Goal: Information Seeking & Learning: Learn about a topic

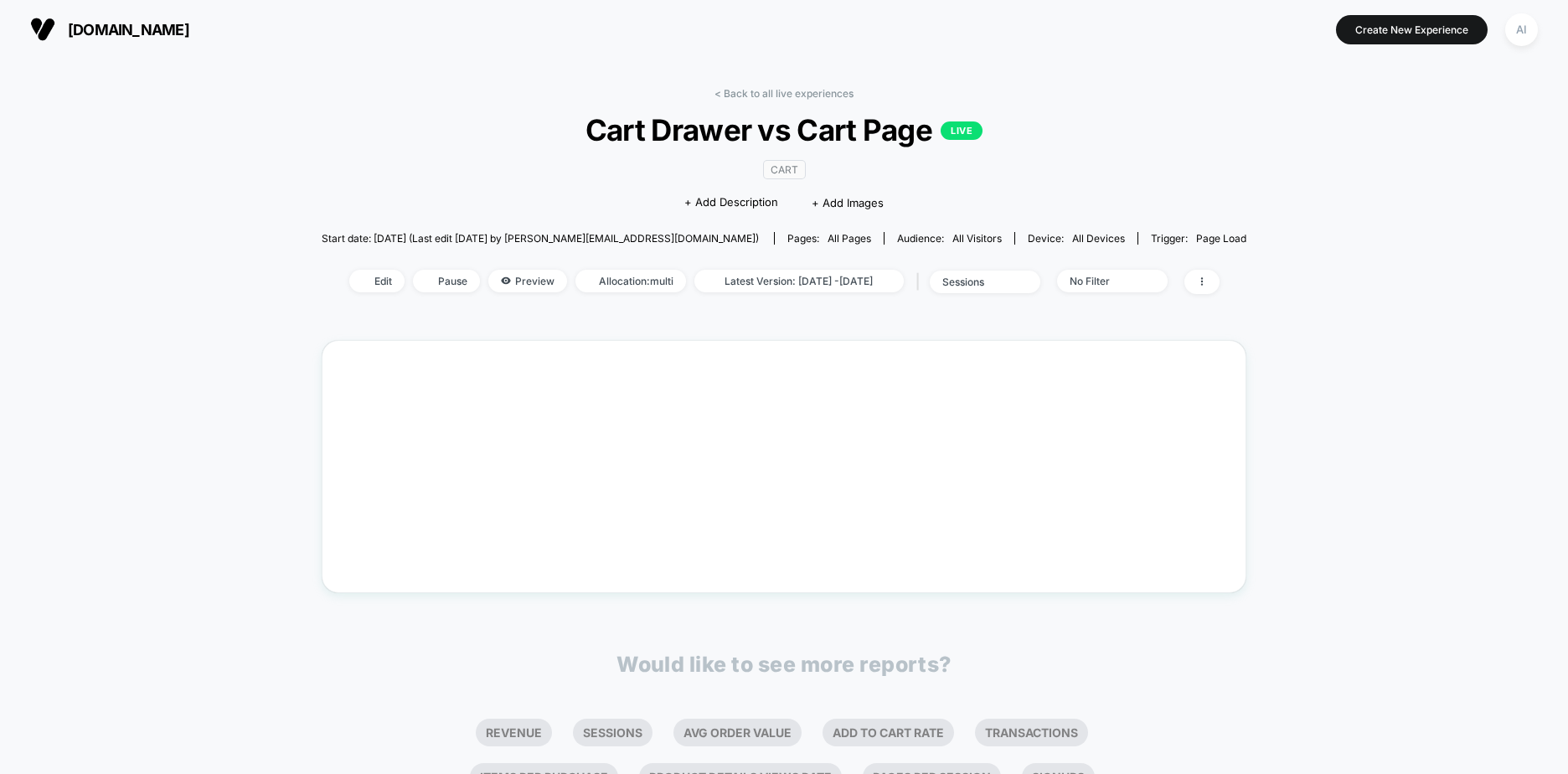
click at [1377, 414] on div "< Back to all live experiences Cart Drawer vs Cart Page LIVE CART Click to edit…" at bounding box center [784, 520] width 1568 height 924
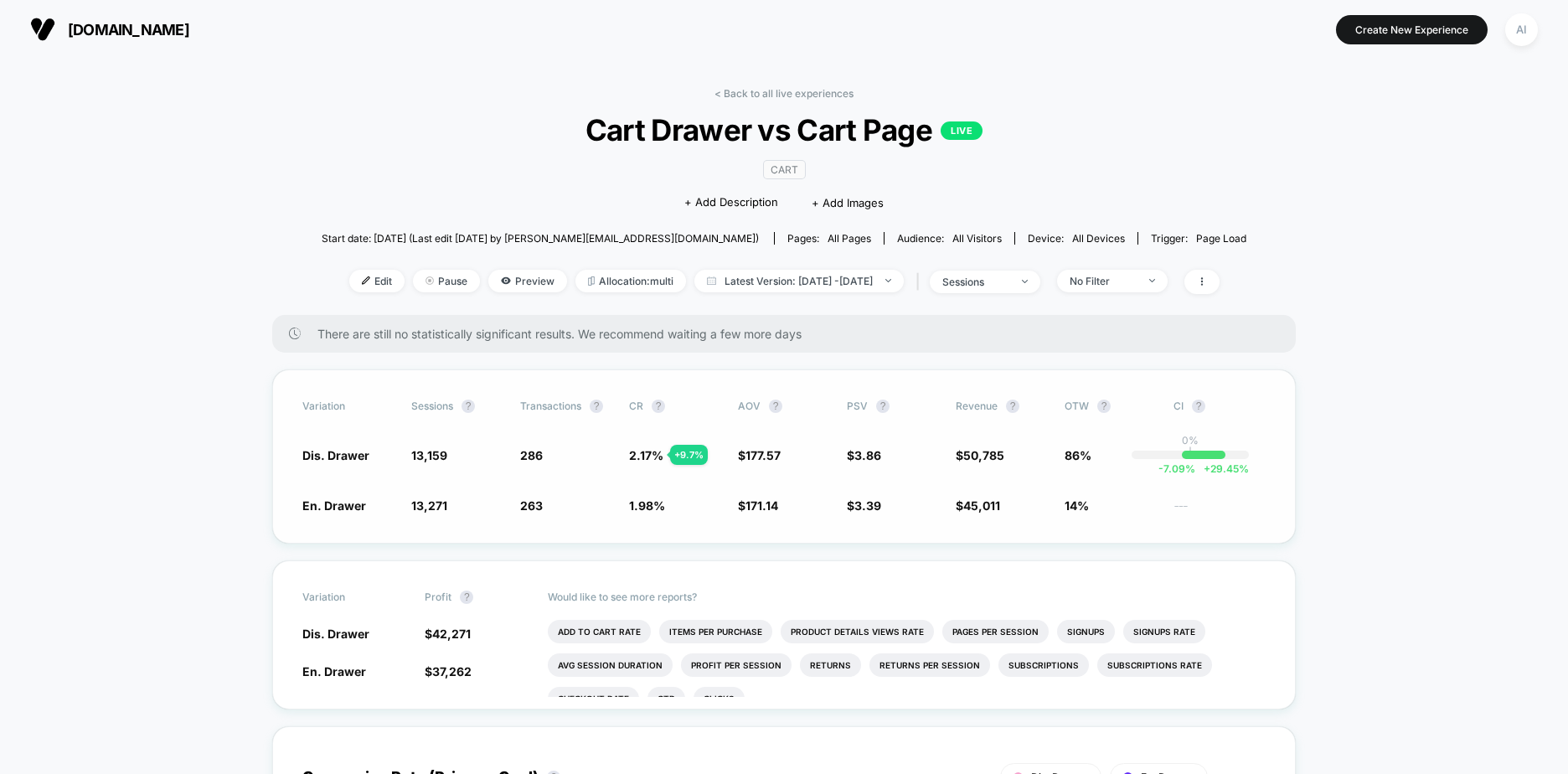
click at [353, 453] on span "Dis. Drawer" at bounding box center [335, 455] width 67 height 14
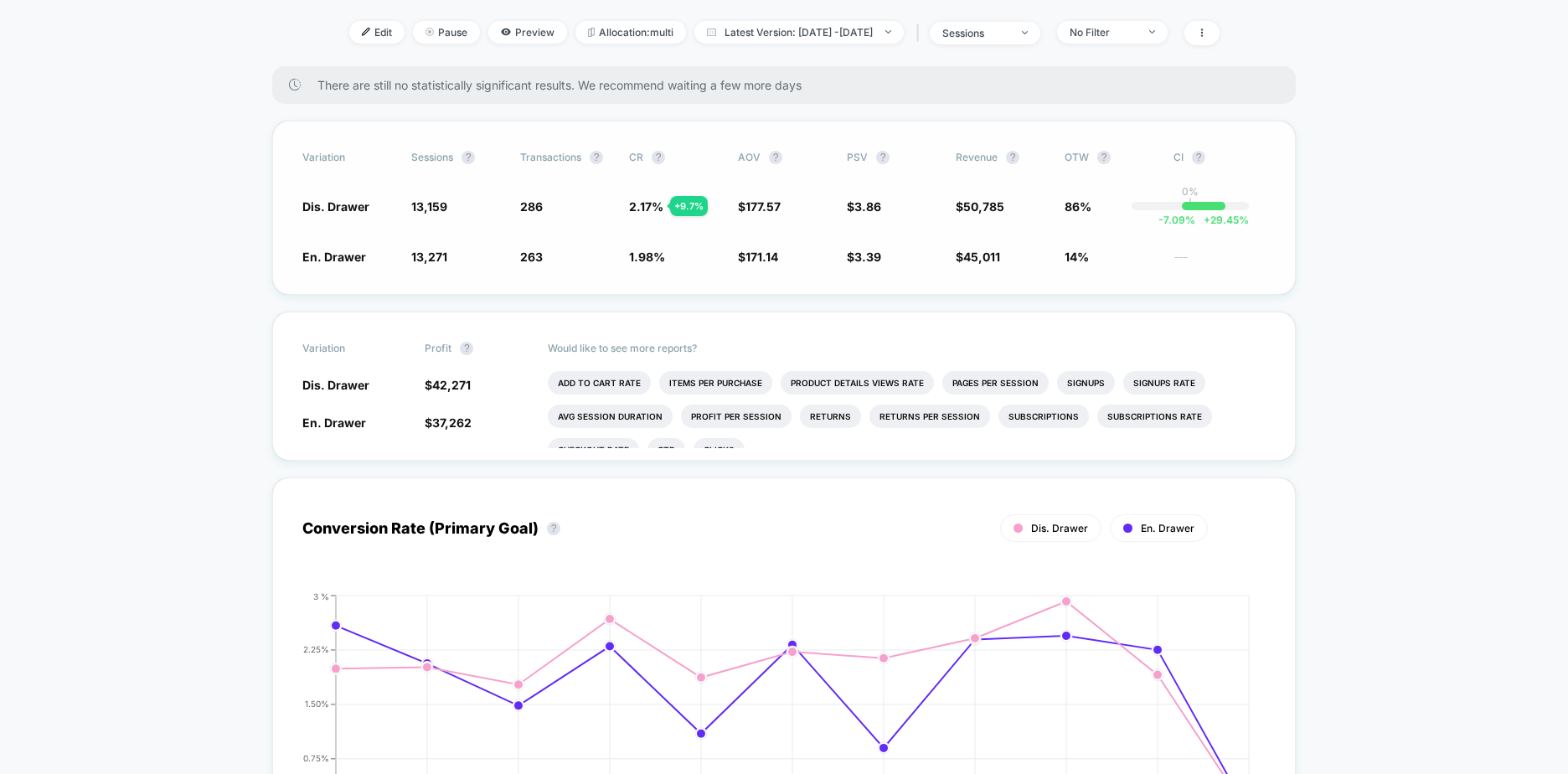
scroll to position [252, 0]
click at [902, 36] on span "Latest Version: [DATE] - [DATE]" at bounding box center [799, 30] width 209 height 23
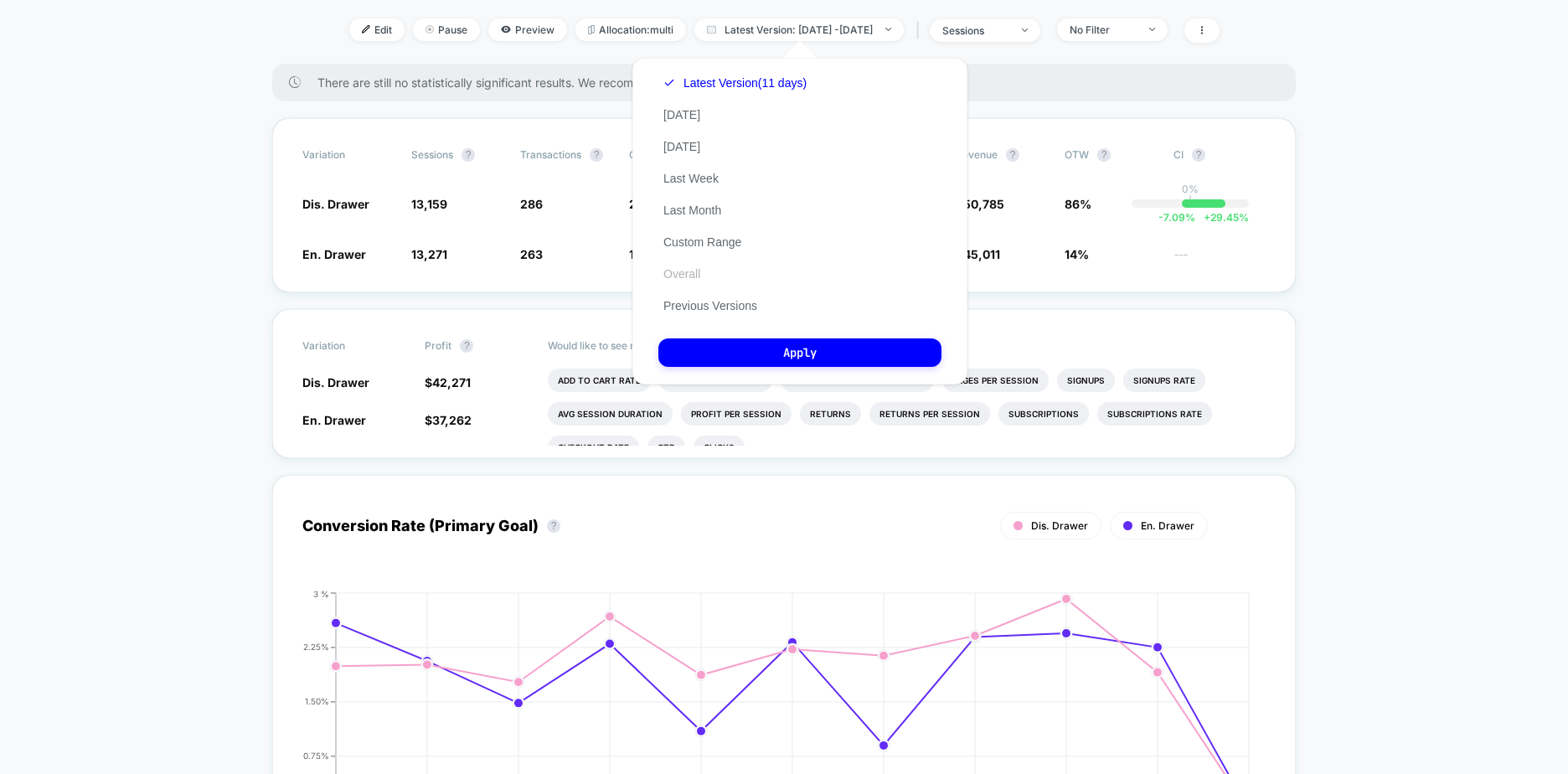
click at [704, 276] on button "Overall" at bounding box center [682, 274] width 47 height 15
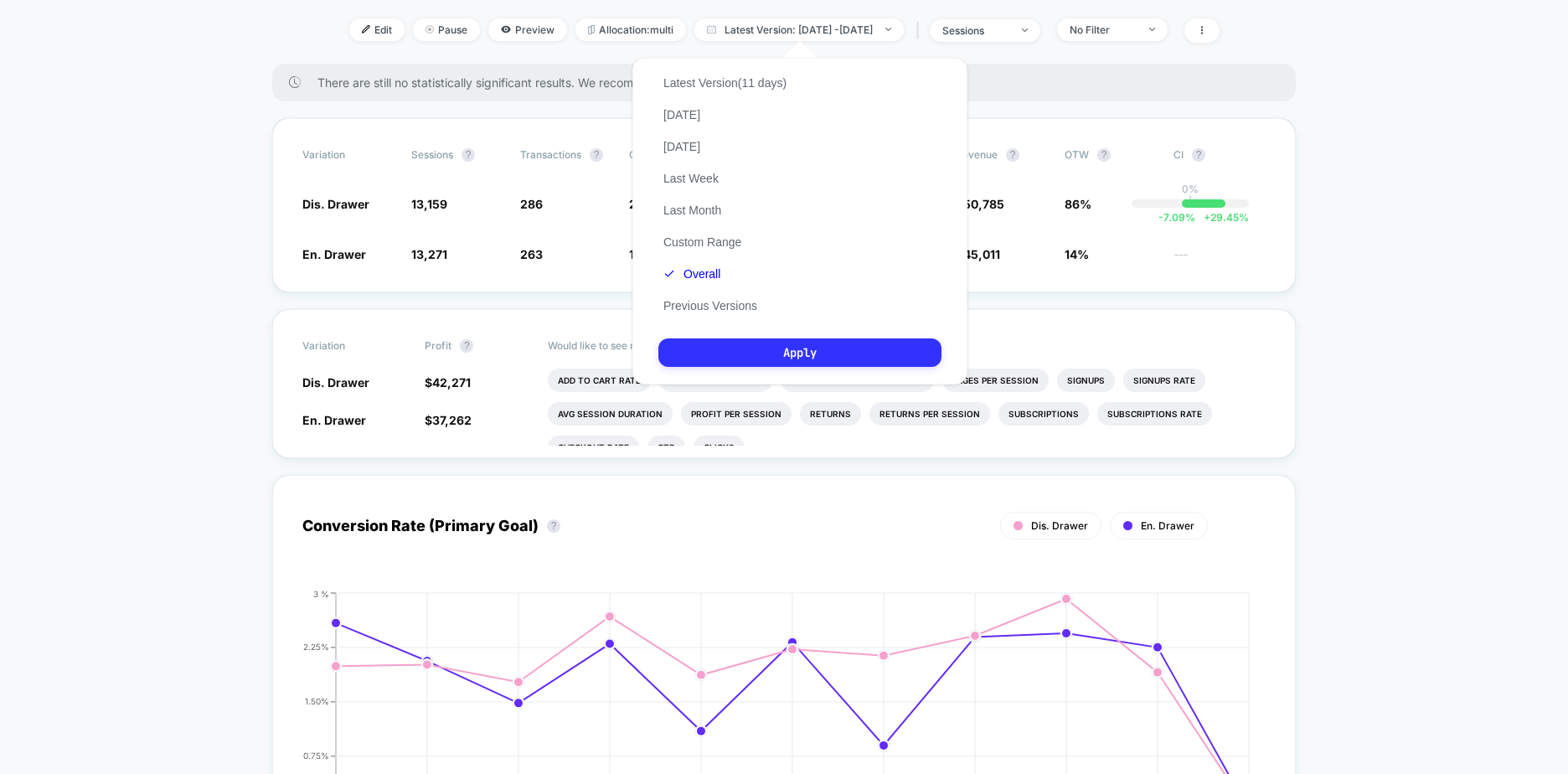
click at [787, 349] on button "Apply" at bounding box center [800, 352] width 284 height 29
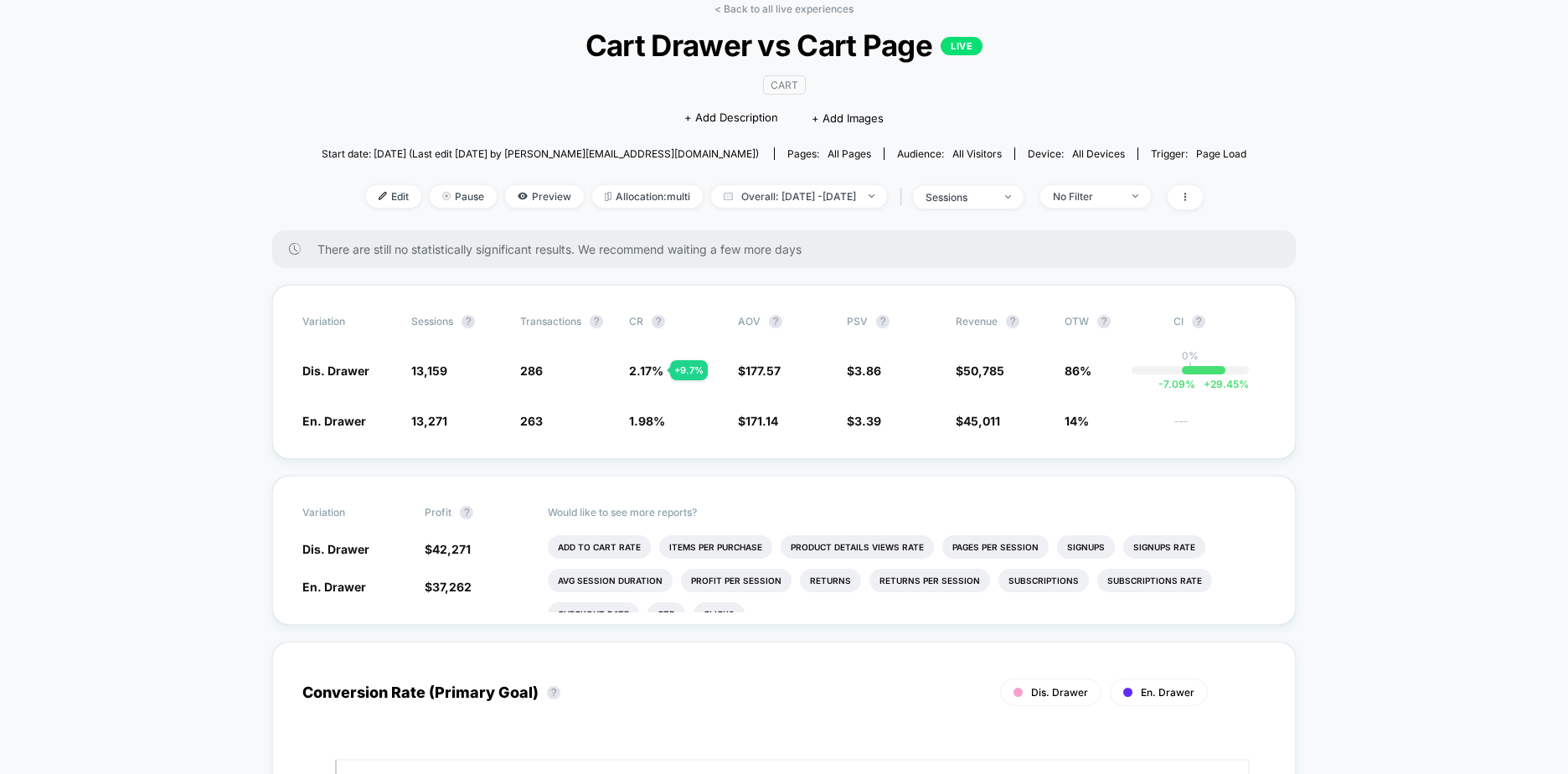
scroll to position [84, 0]
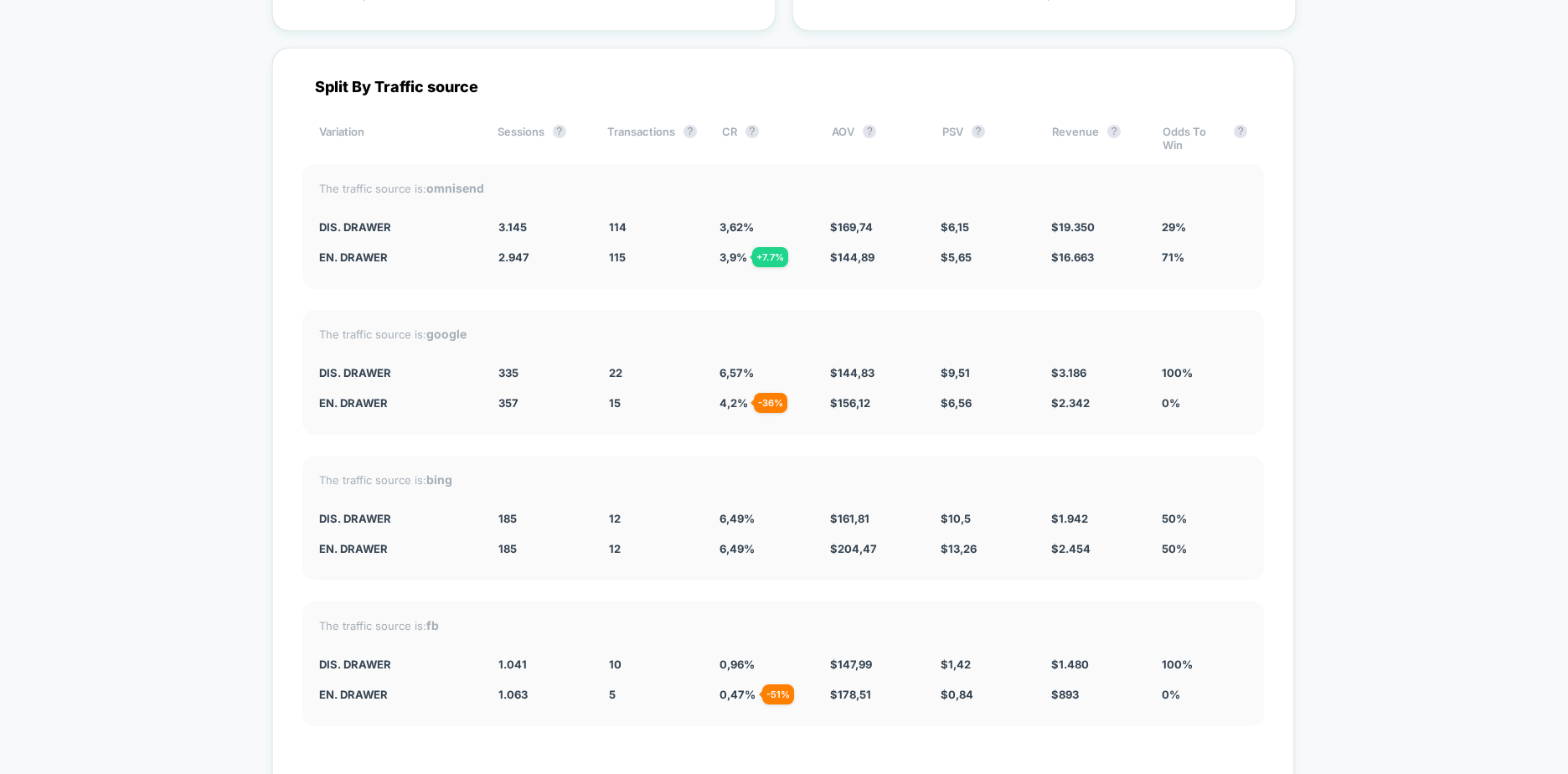
scroll to position [3099, 0]
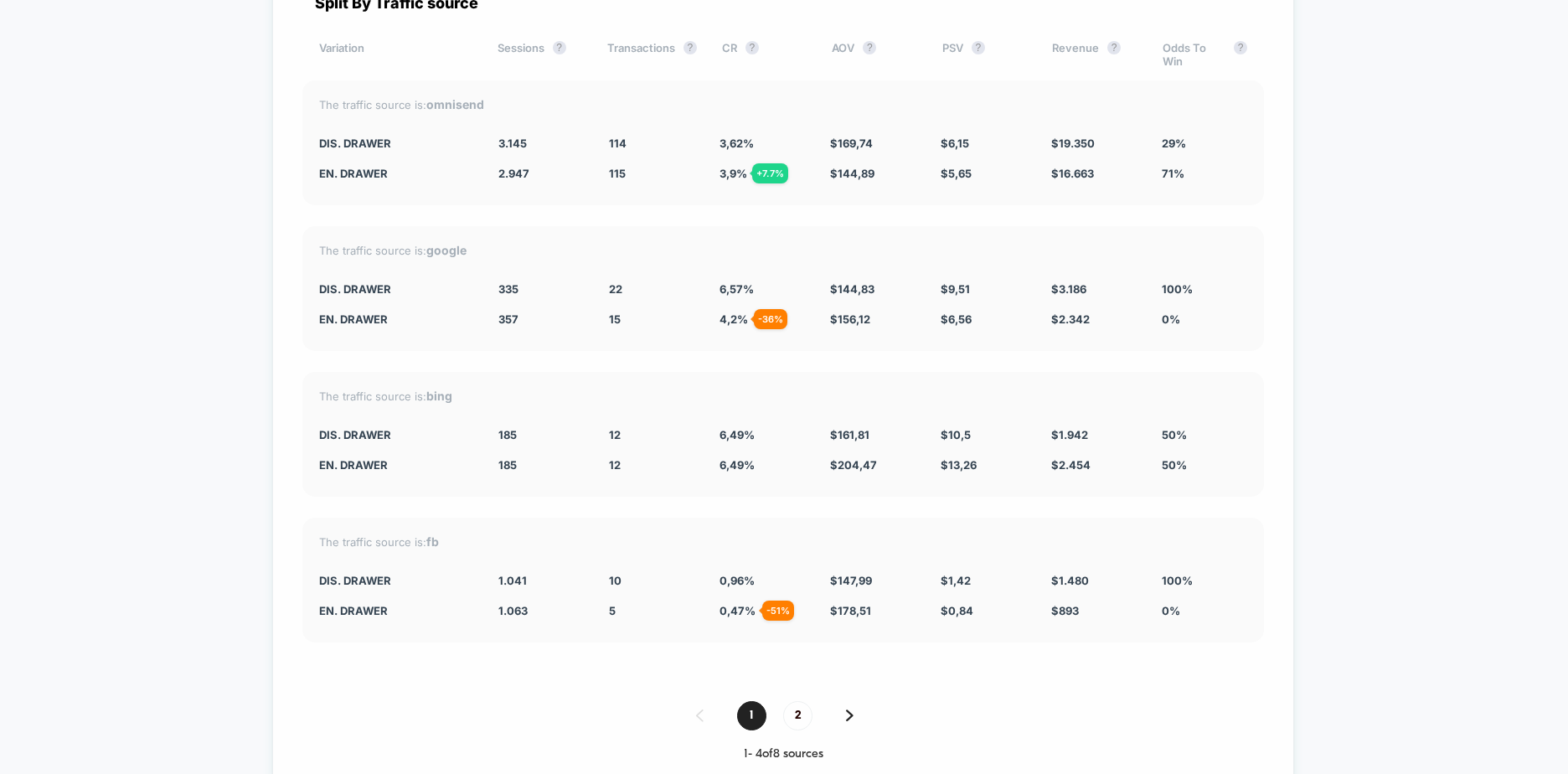
click at [854, 718] on div "1 2" at bounding box center [783, 715] width 962 height 29
click at [853, 718] on img at bounding box center [850, 715] width 8 height 12
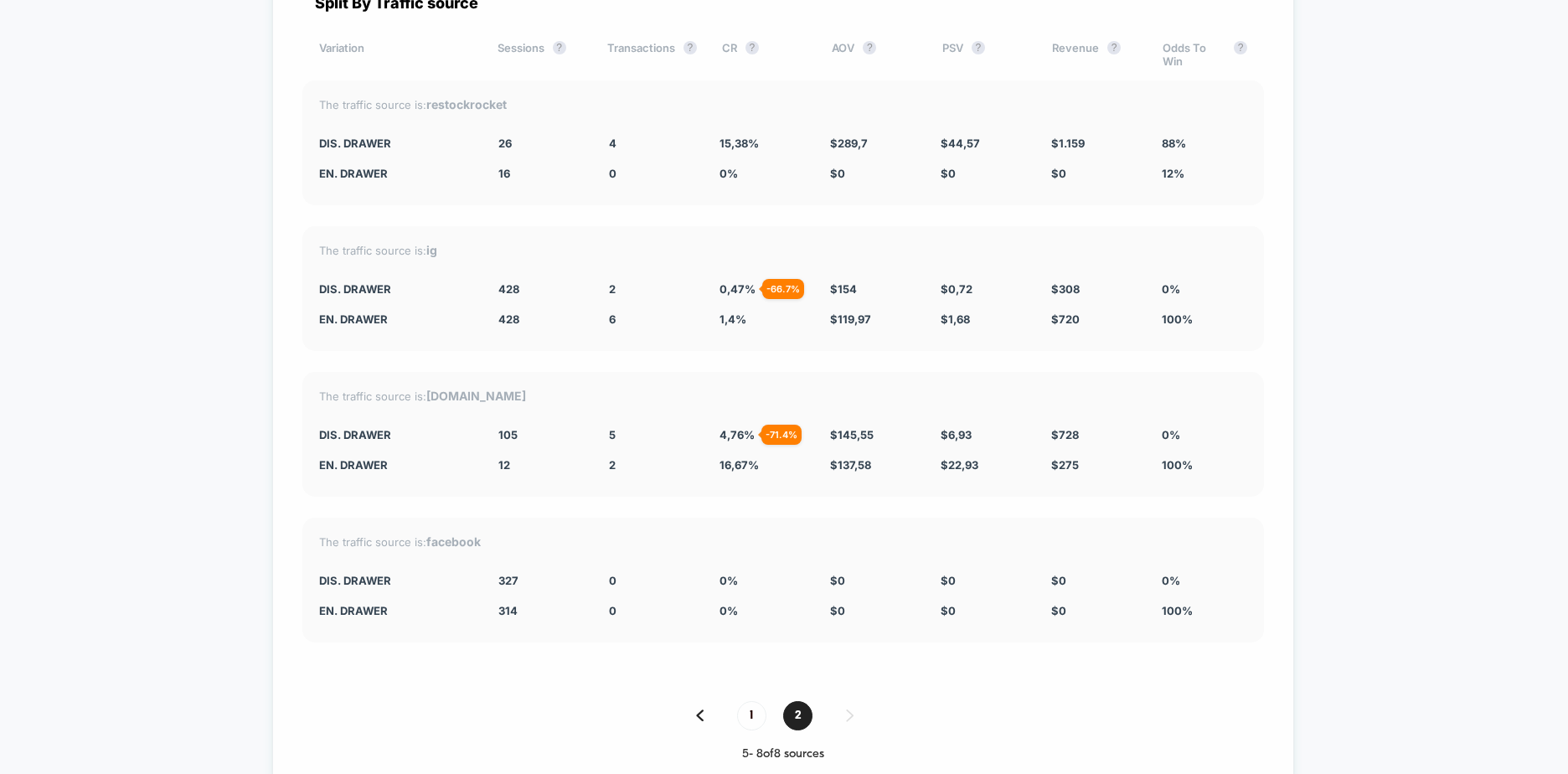
click at [746, 719] on span "1" at bounding box center [751, 715] width 29 height 29
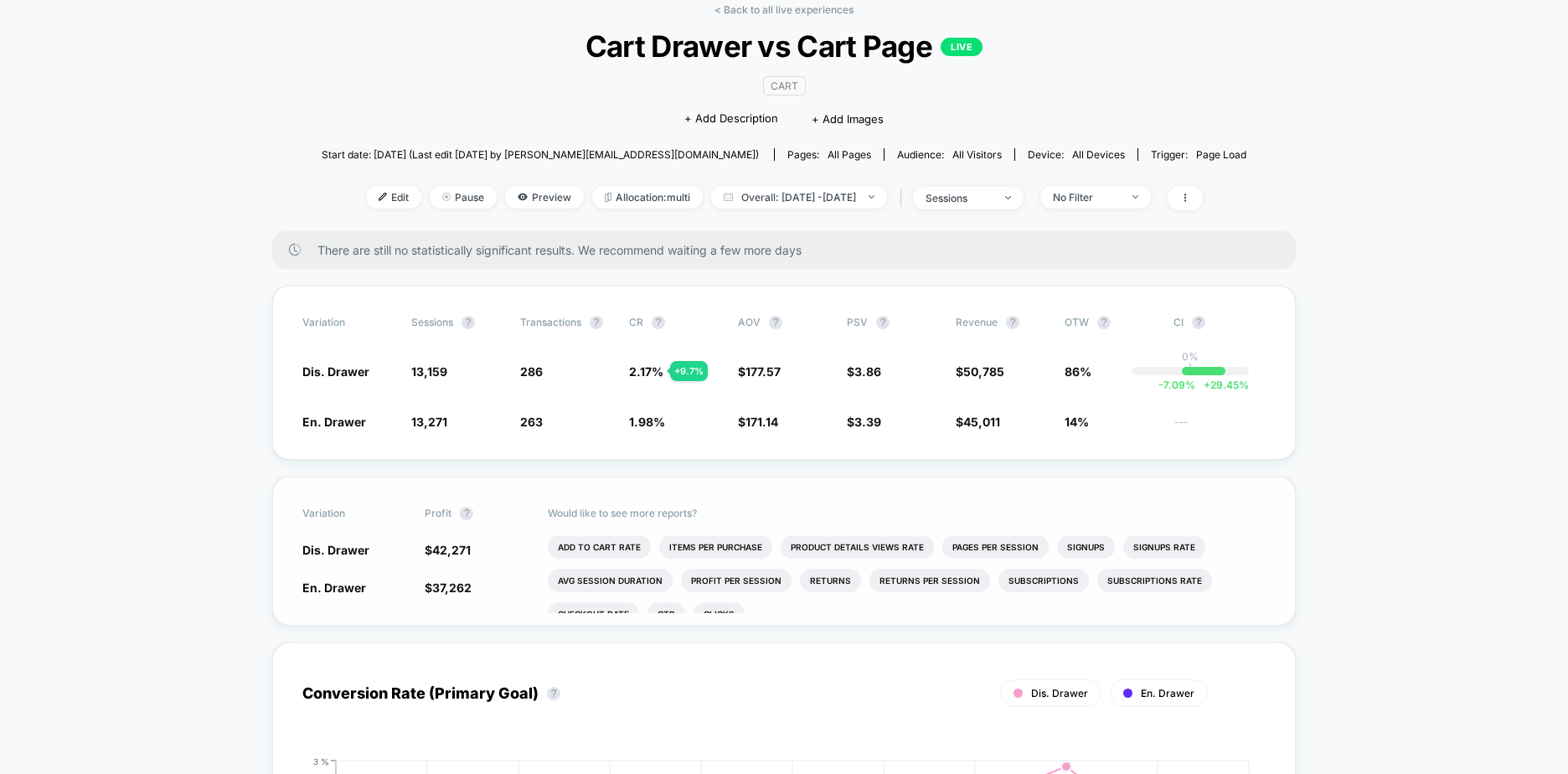
scroll to position [0, 0]
click at [1184, 482] on div "Would like to see more reports? Add To Cart Rate Items Per Purchase Product Det…" at bounding box center [907, 551] width 718 height 147
click at [782, 458] on div "Variation Sessions ? Transactions ? CR ? AOV ? PSV ? Revenue ? OTW ? CI ? Dis. …" at bounding box center [784, 372] width 1024 height 174
